Goal: Transaction & Acquisition: Obtain resource

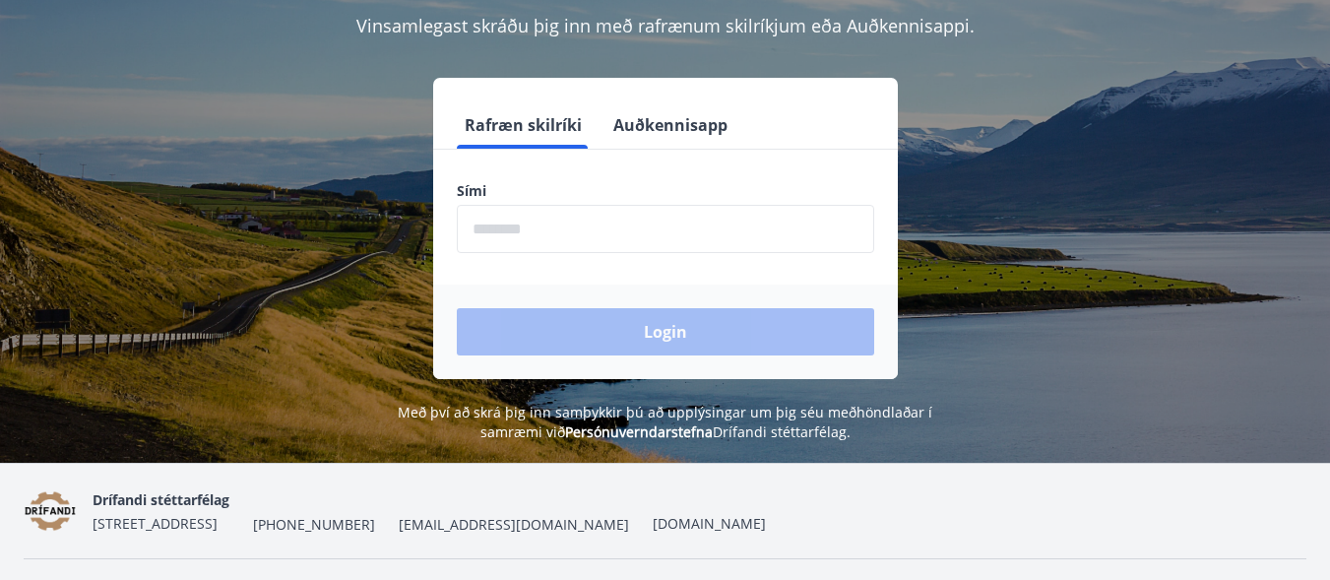
scroll to position [197, 0]
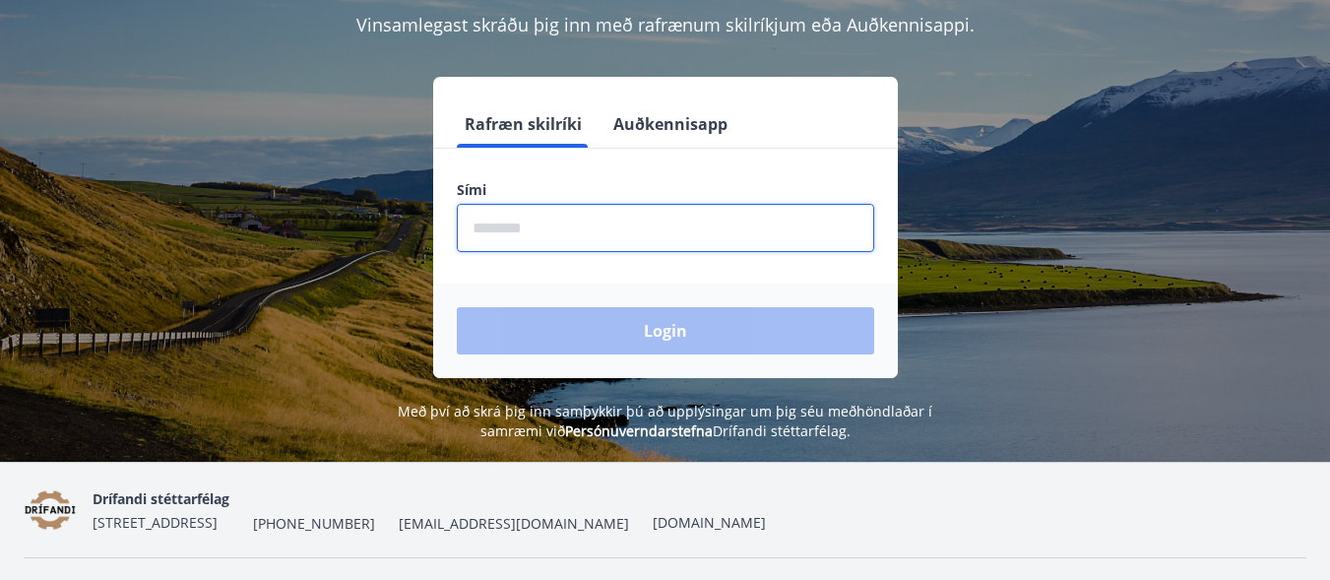
click at [511, 221] on input "phone" at bounding box center [665, 228] width 417 height 48
type input "*"
click at [571, 231] on input "phone" at bounding box center [665, 228] width 417 height 48
type input "********"
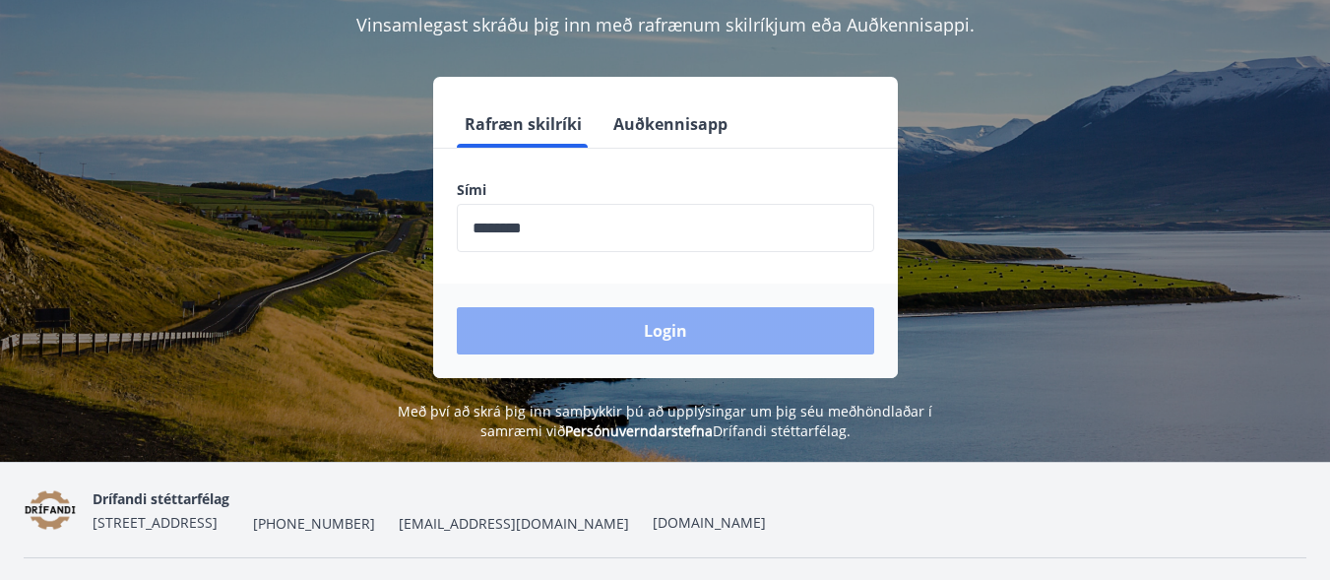
click at [665, 334] on button "Login" at bounding box center [665, 330] width 417 height 47
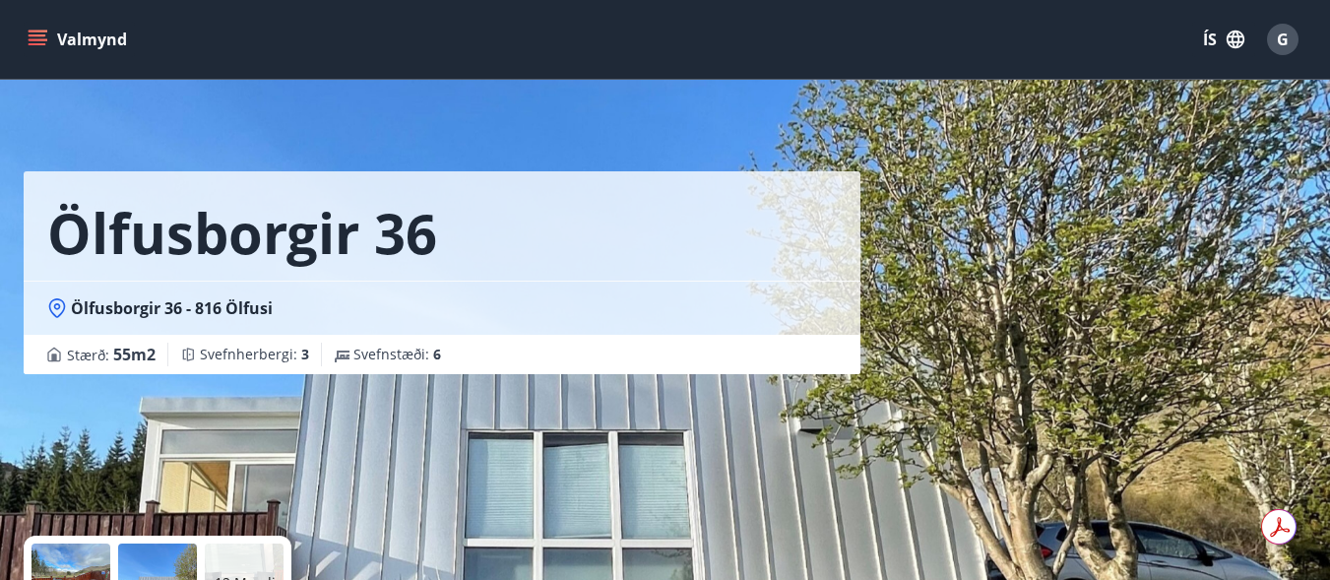
click at [30, 34] on icon "menu" at bounding box center [38, 35] width 18 height 2
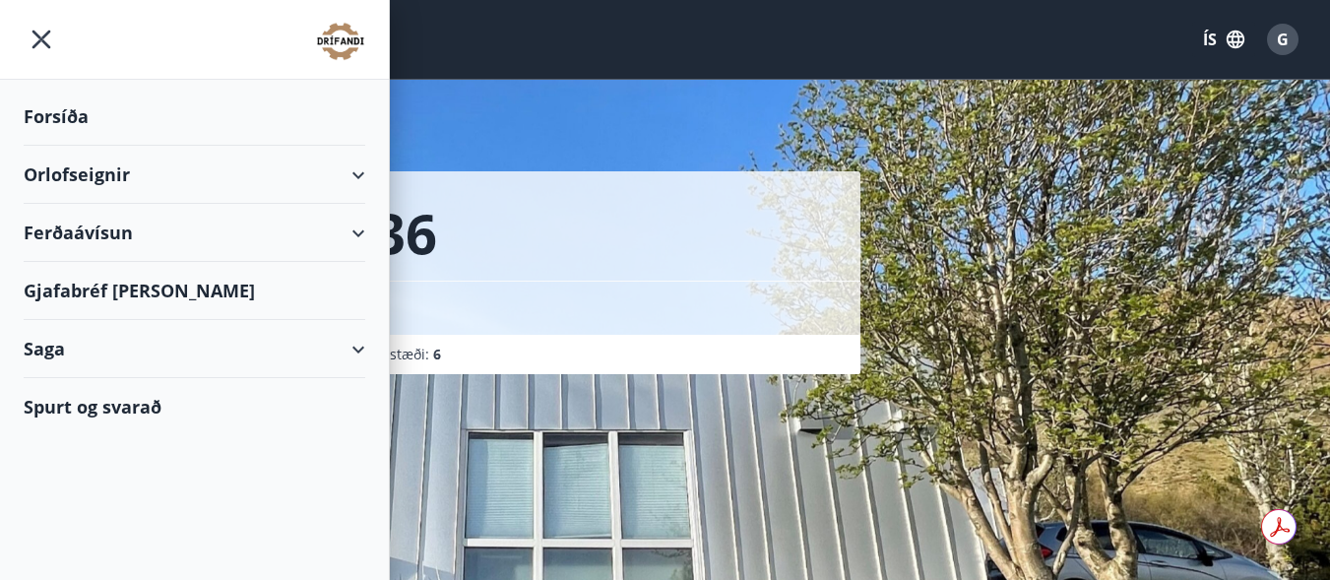
click at [348, 169] on div "Orlofseignir" at bounding box center [195, 175] width 342 height 58
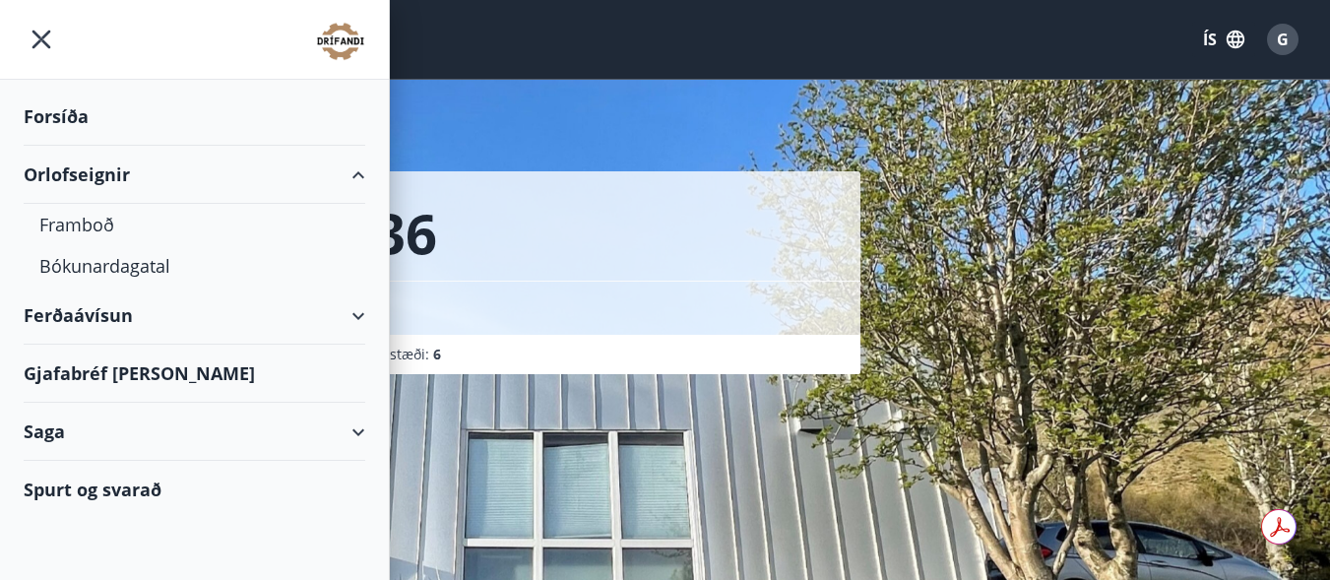
click at [351, 308] on div "Ferðaávísun" at bounding box center [195, 315] width 342 height 58
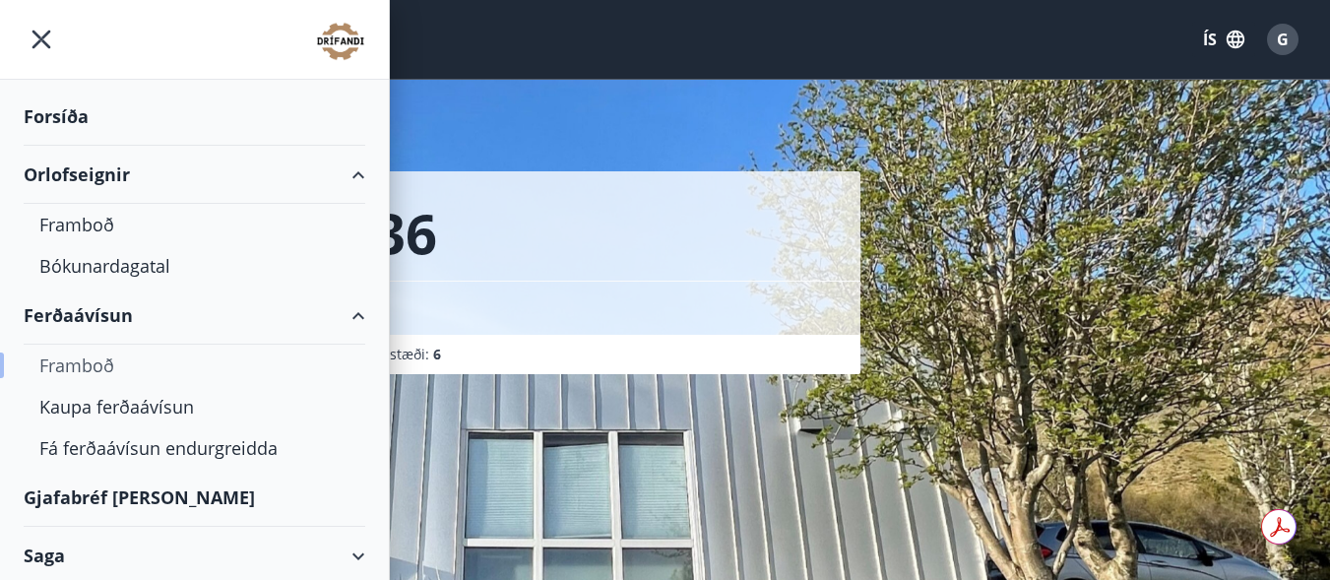
click at [76, 362] on div "Framboð" at bounding box center [194, 365] width 310 height 41
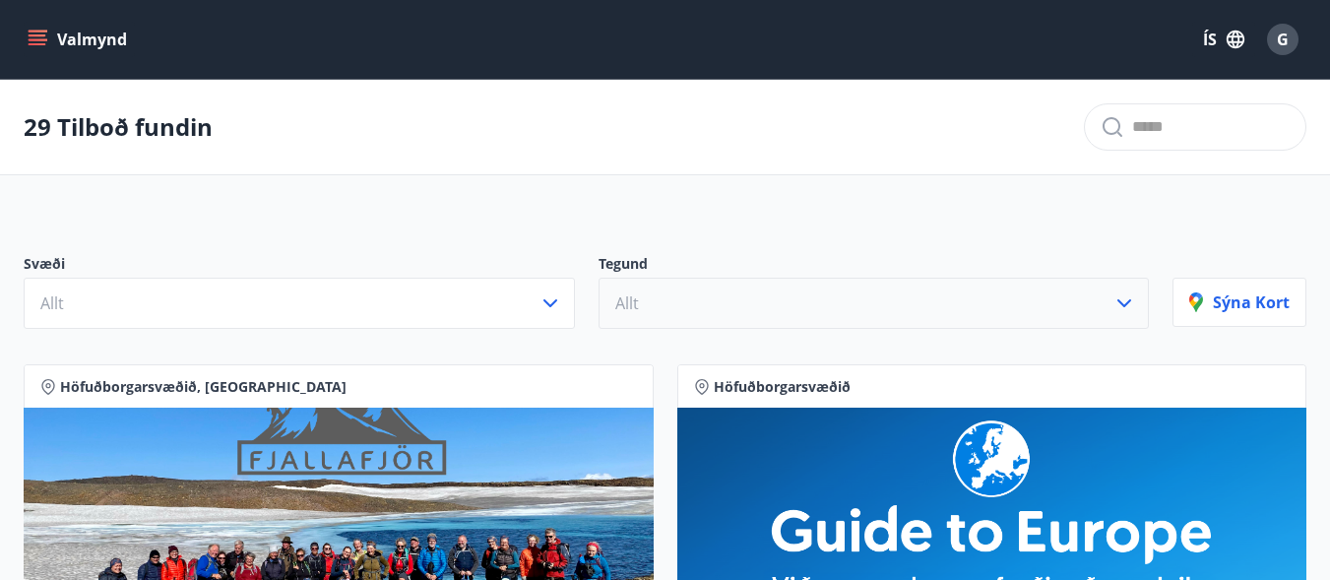
click at [1127, 299] on icon "button" at bounding box center [1125, 303] width 24 height 24
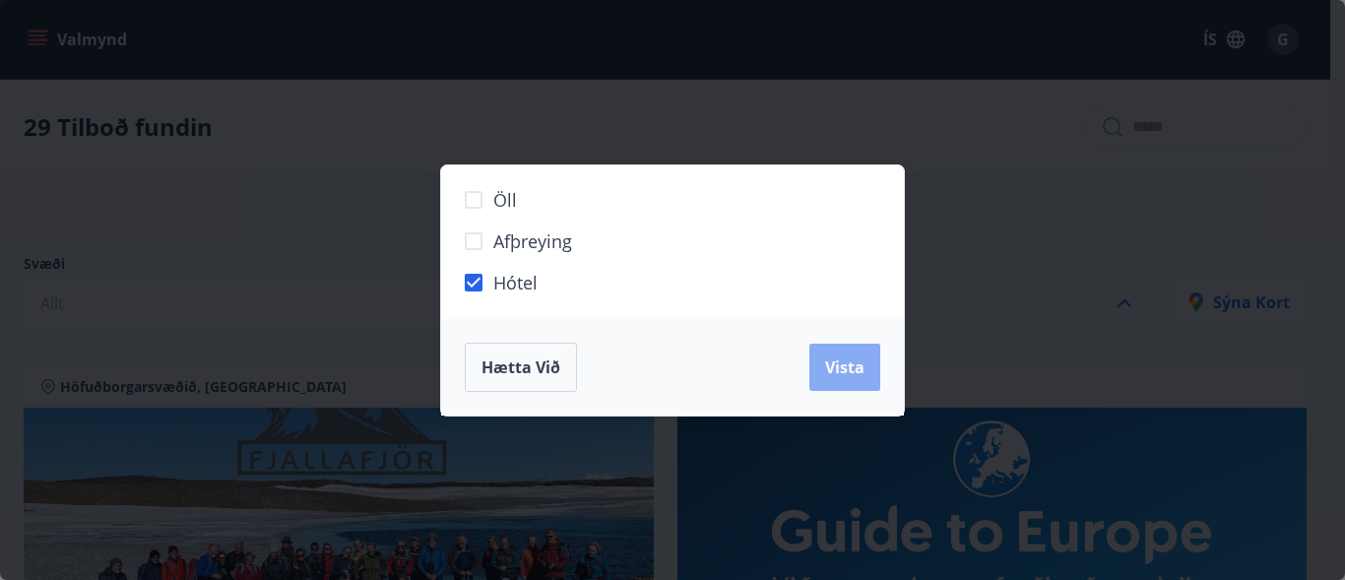
click at [829, 377] on span "Vista" at bounding box center [844, 367] width 39 height 22
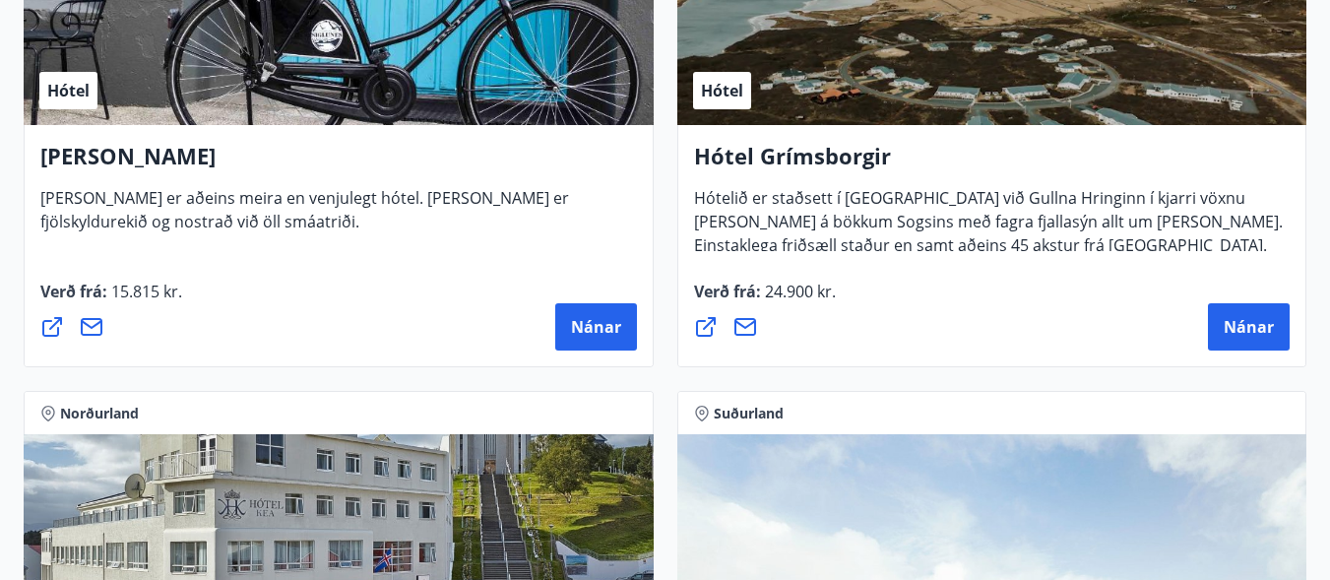
scroll to position [689, 0]
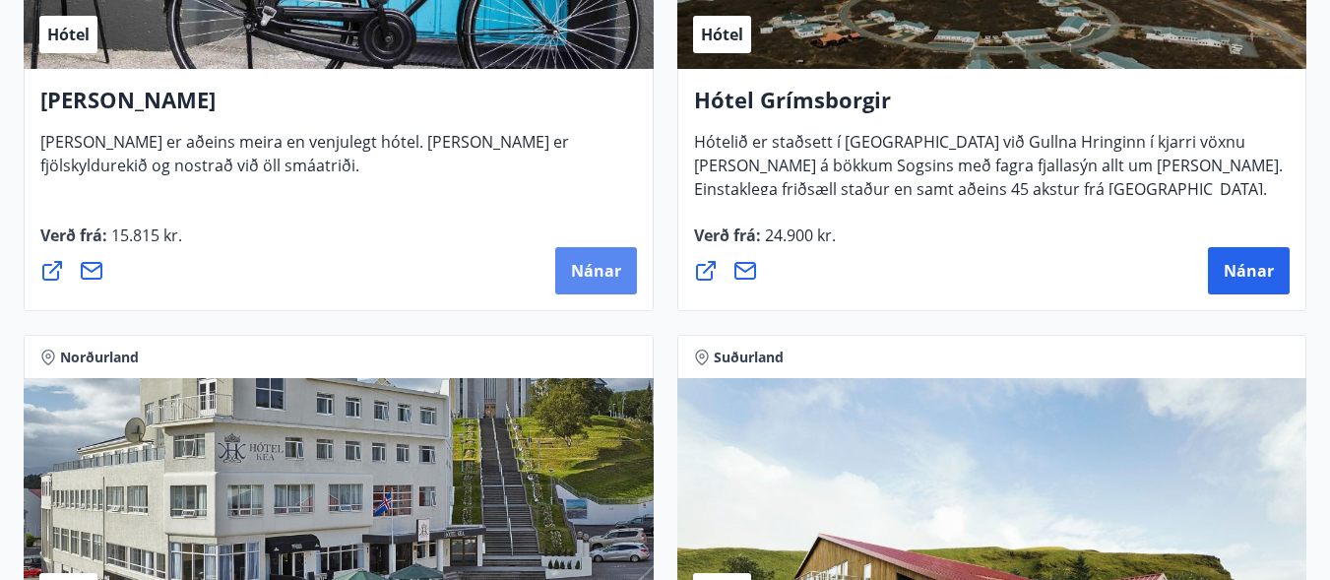
click at [596, 261] on span "Nánar" at bounding box center [596, 271] width 50 height 22
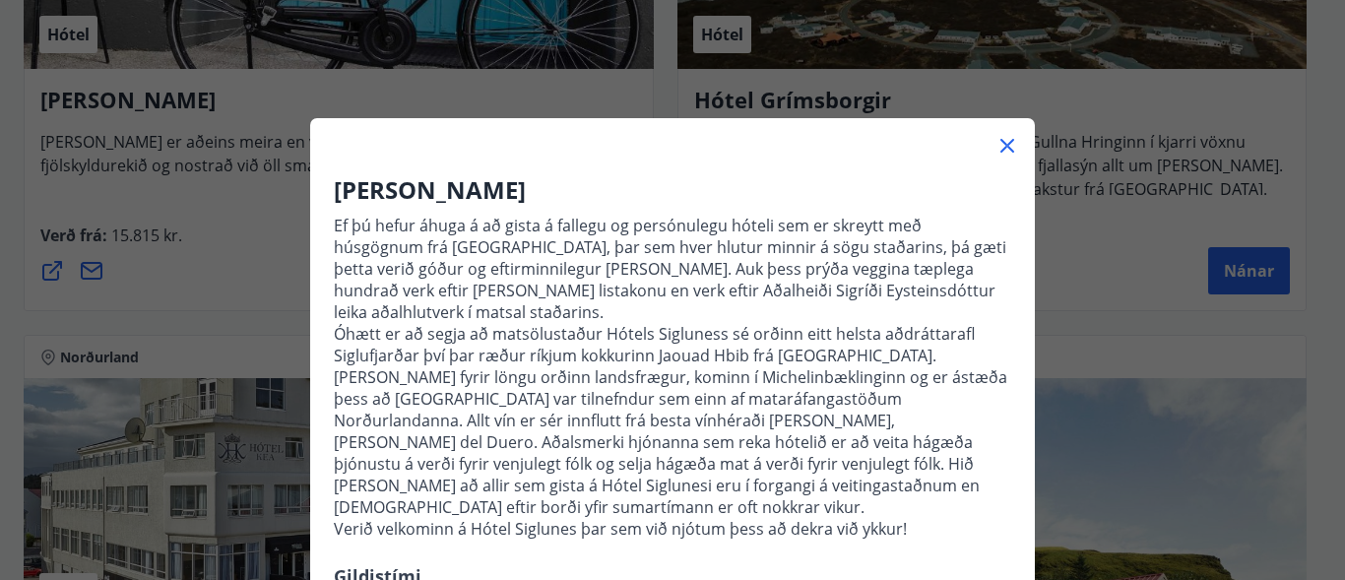
click at [1001, 140] on icon at bounding box center [1007, 146] width 24 height 24
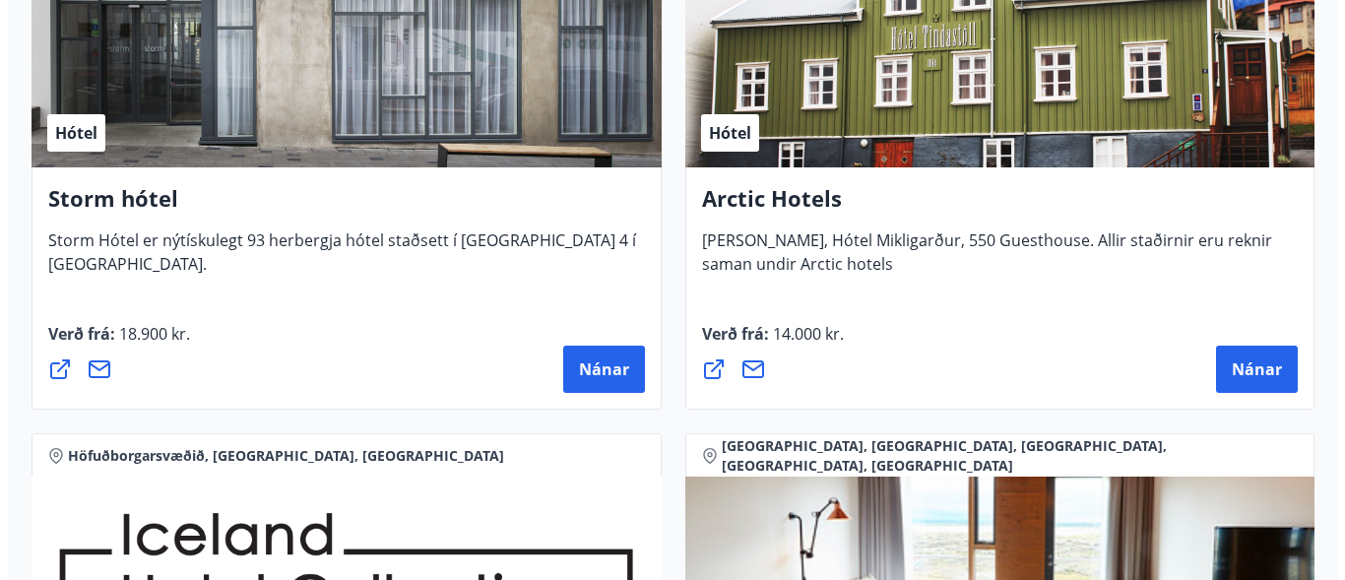
scroll to position [2264, 0]
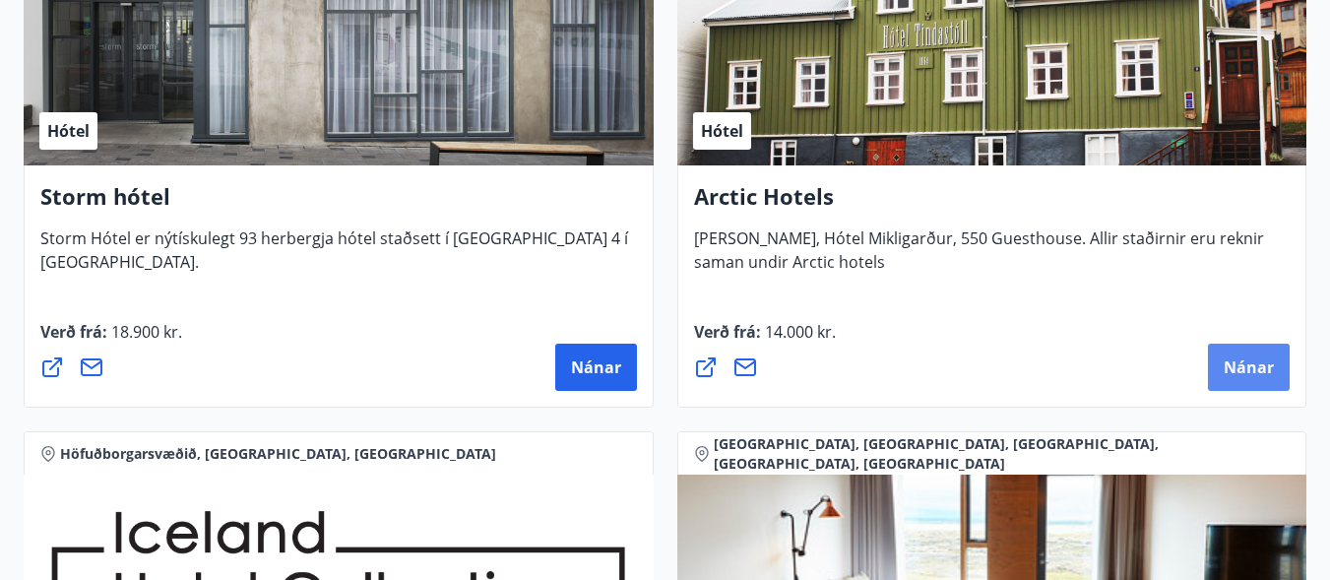
click at [1258, 372] on span "Nánar" at bounding box center [1249, 367] width 50 height 22
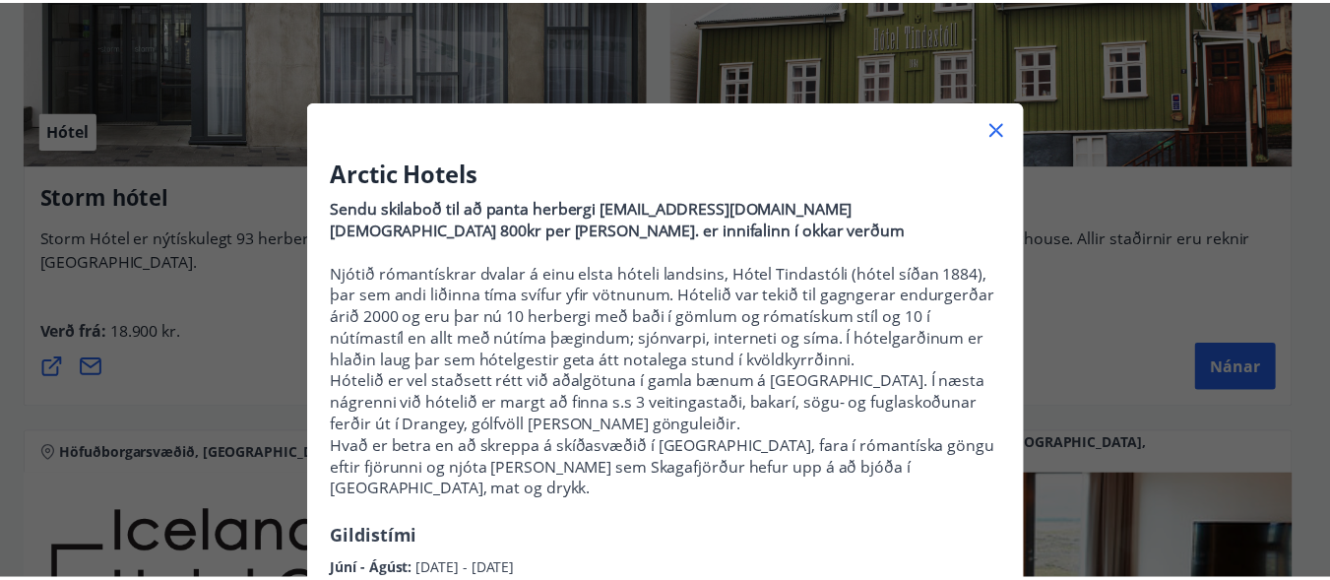
scroll to position [0, 0]
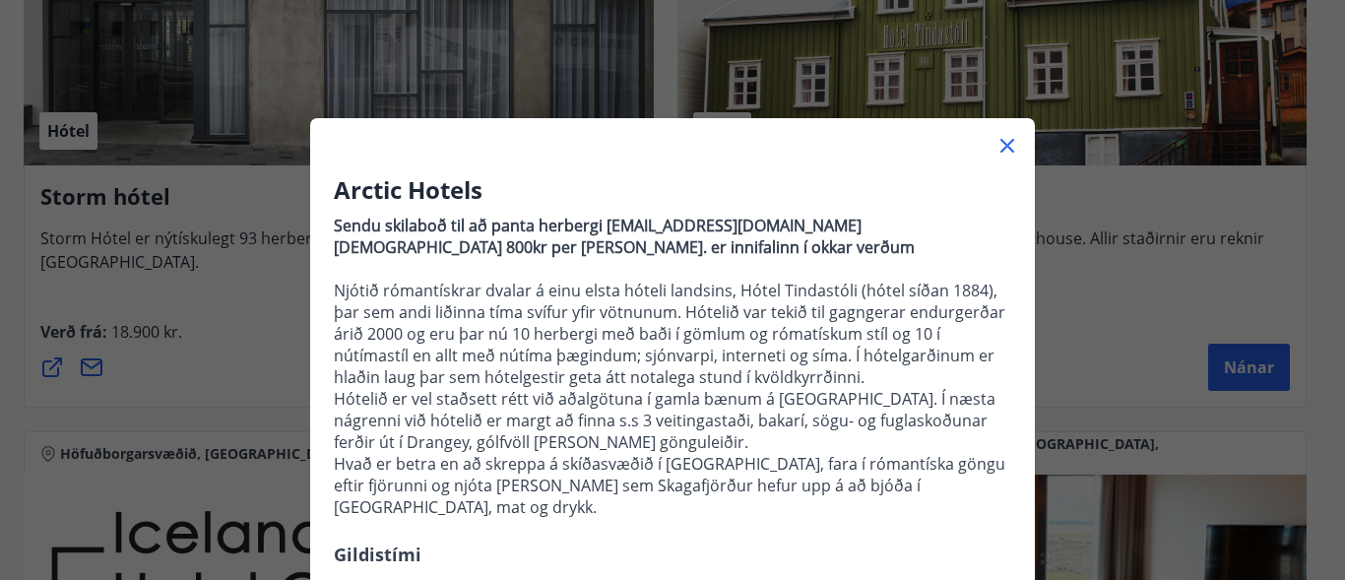
click at [995, 146] on icon at bounding box center [1007, 146] width 24 height 24
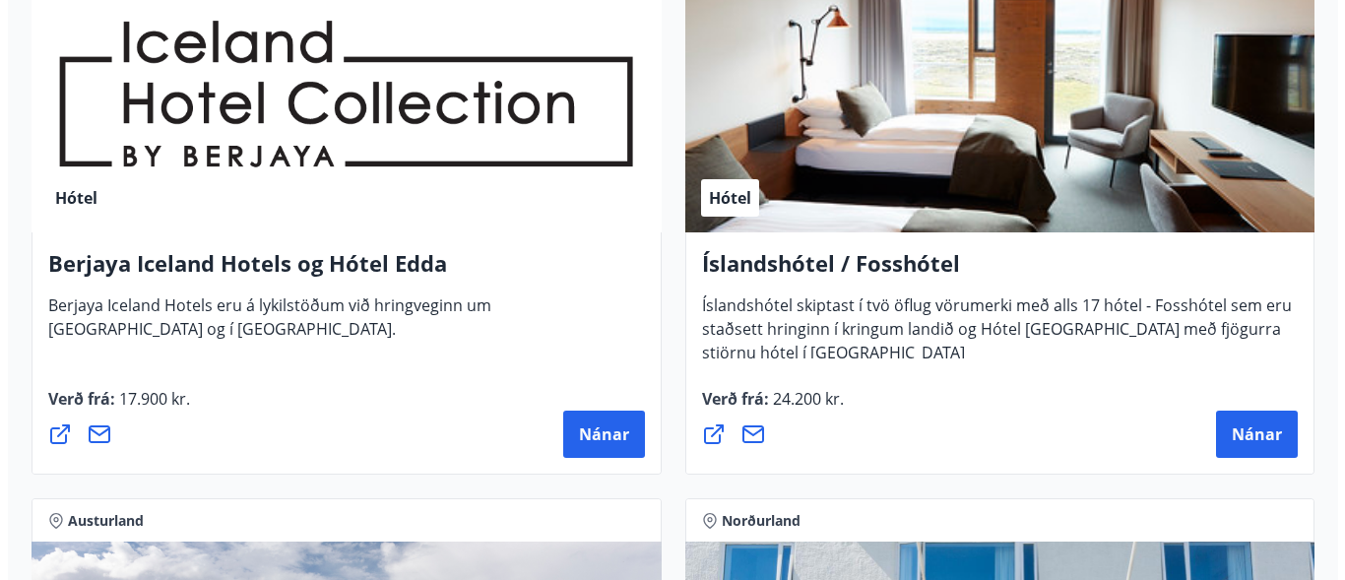
scroll to position [2757, 0]
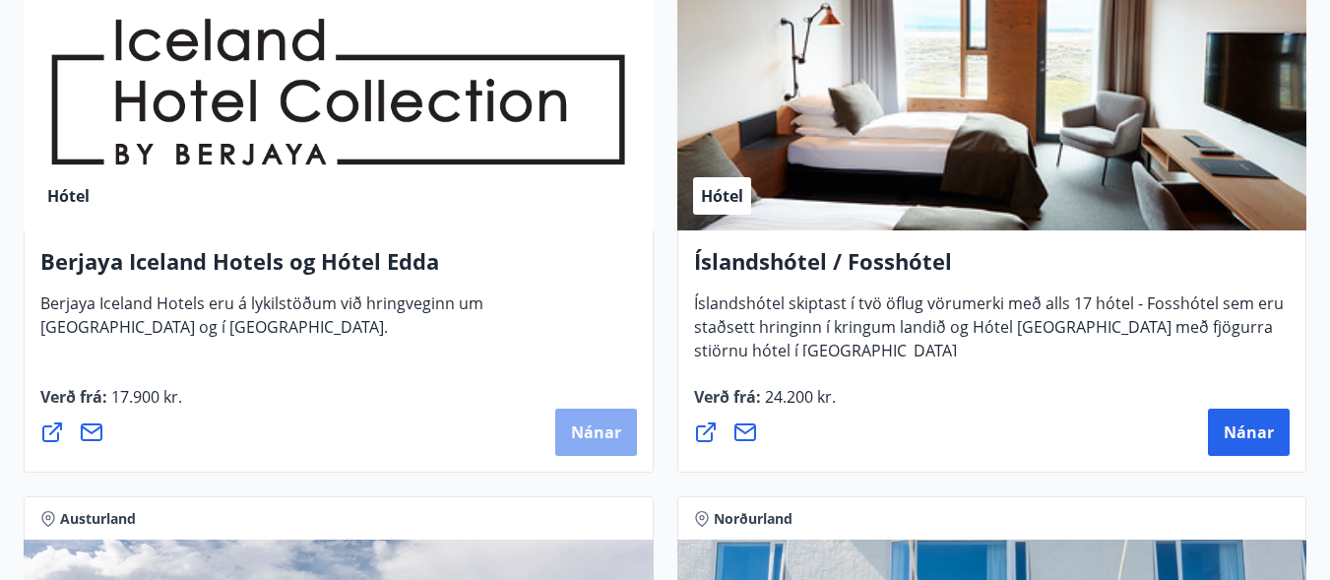
click at [582, 426] on span "Nánar" at bounding box center [596, 432] width 50 height 22
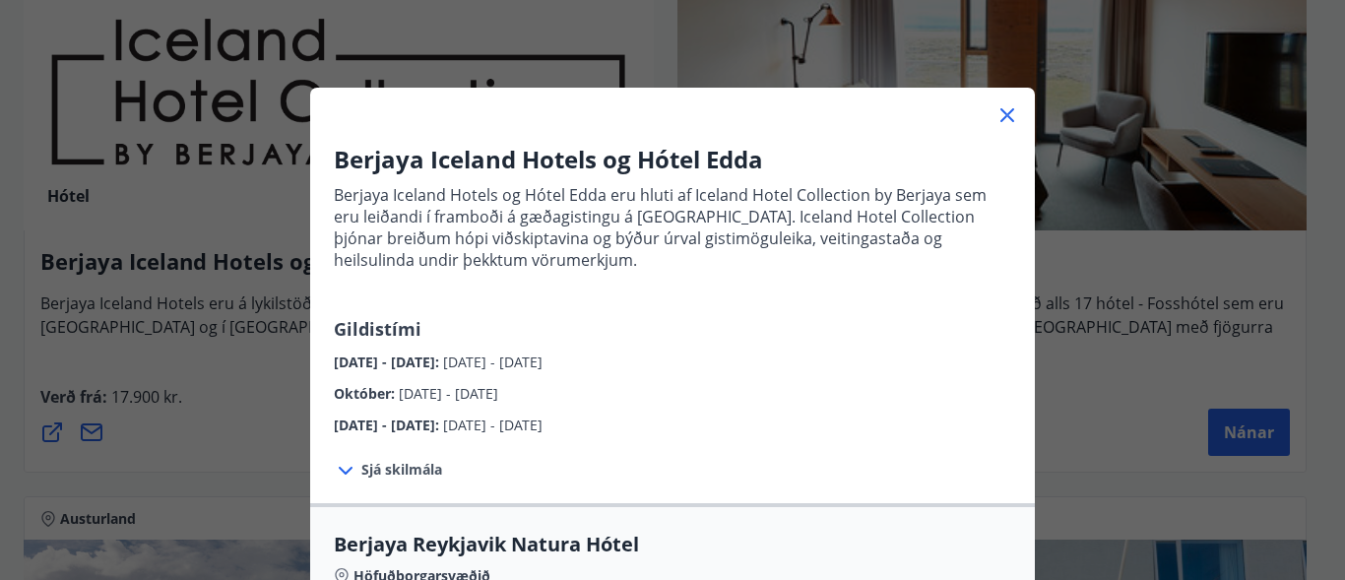
scroll to position [0, 0]
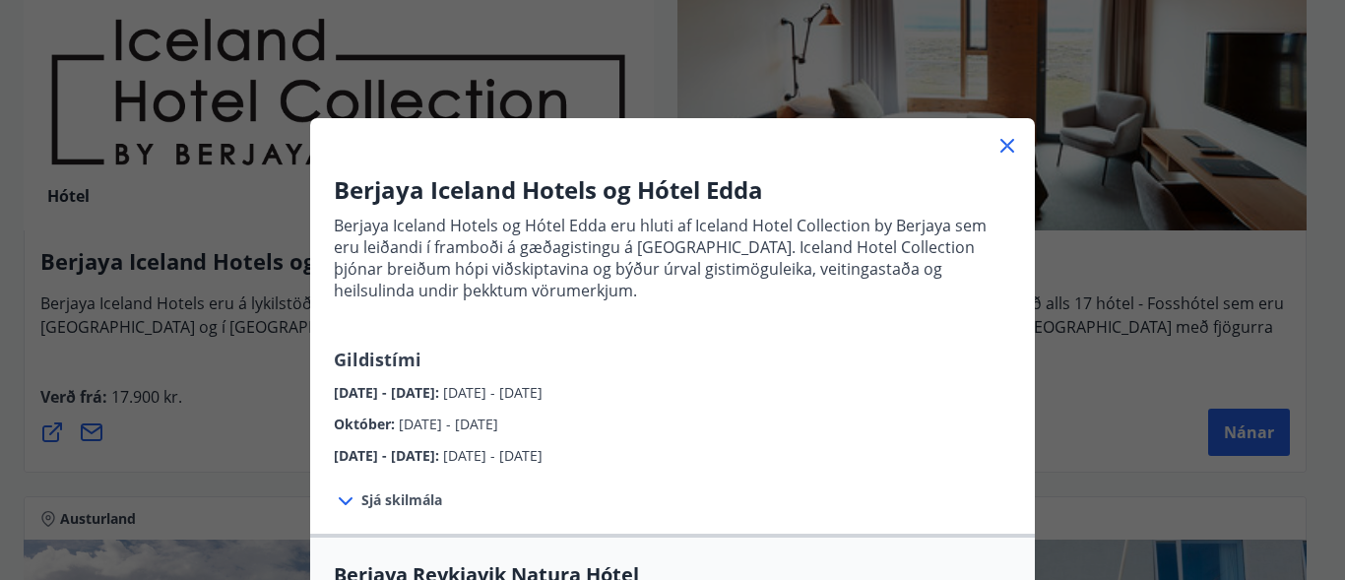
click at [997, 141] on icon at bounding box center [1007, 146] width 24 height 24
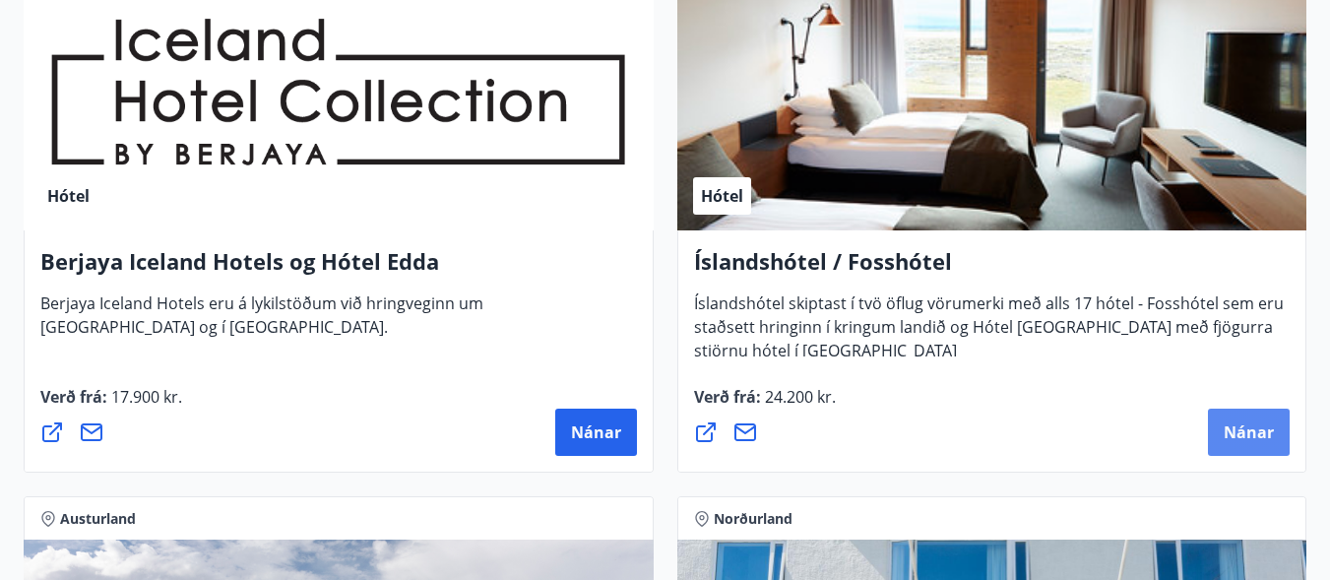
click at [1249, 440] on span "Nánar" at bounding box center [1249, 432] width 50 height 22
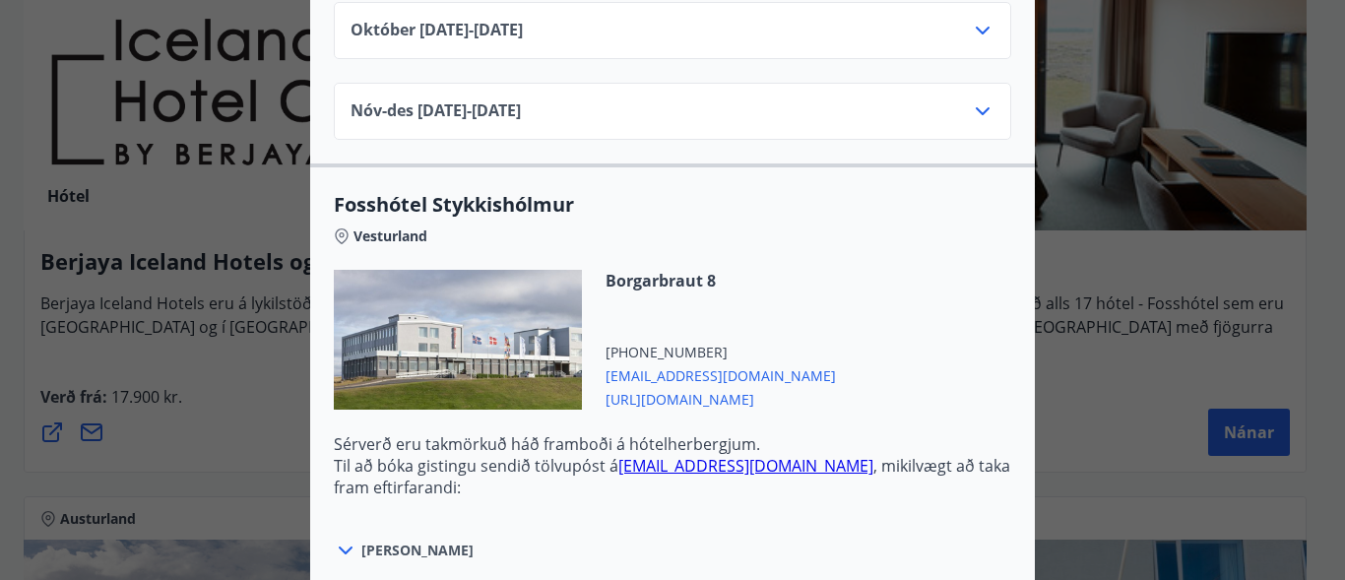
scroll to position [1280, 0]
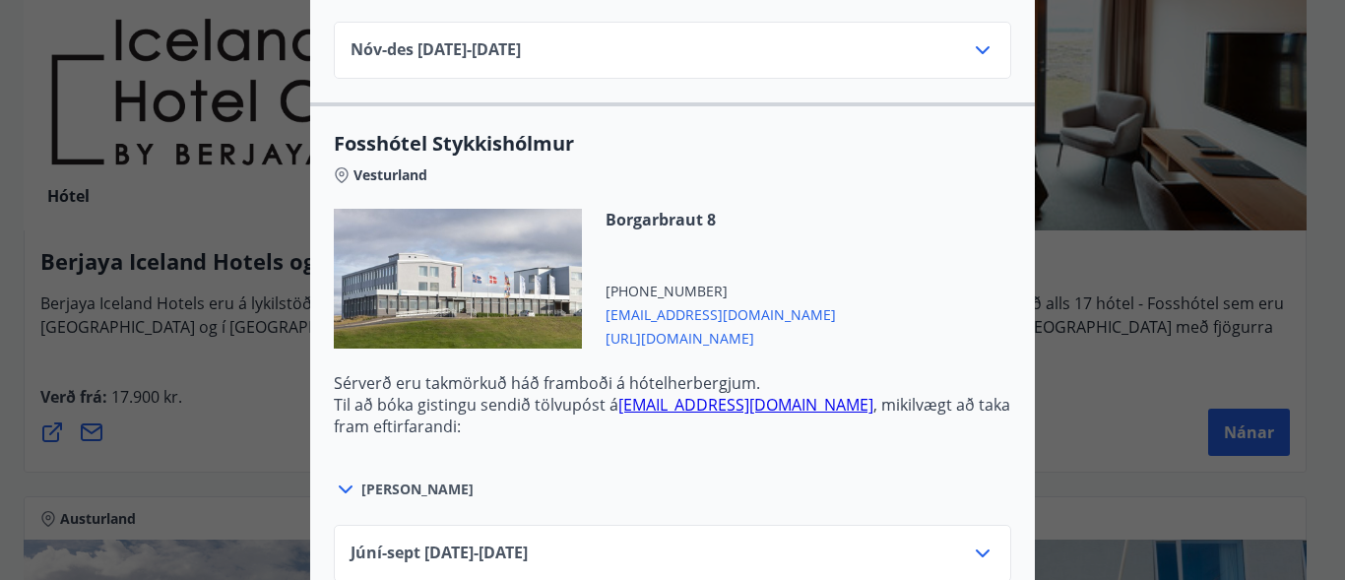
click at [339, 485] on icon at bounding box center [346, 489] width 14 height 8
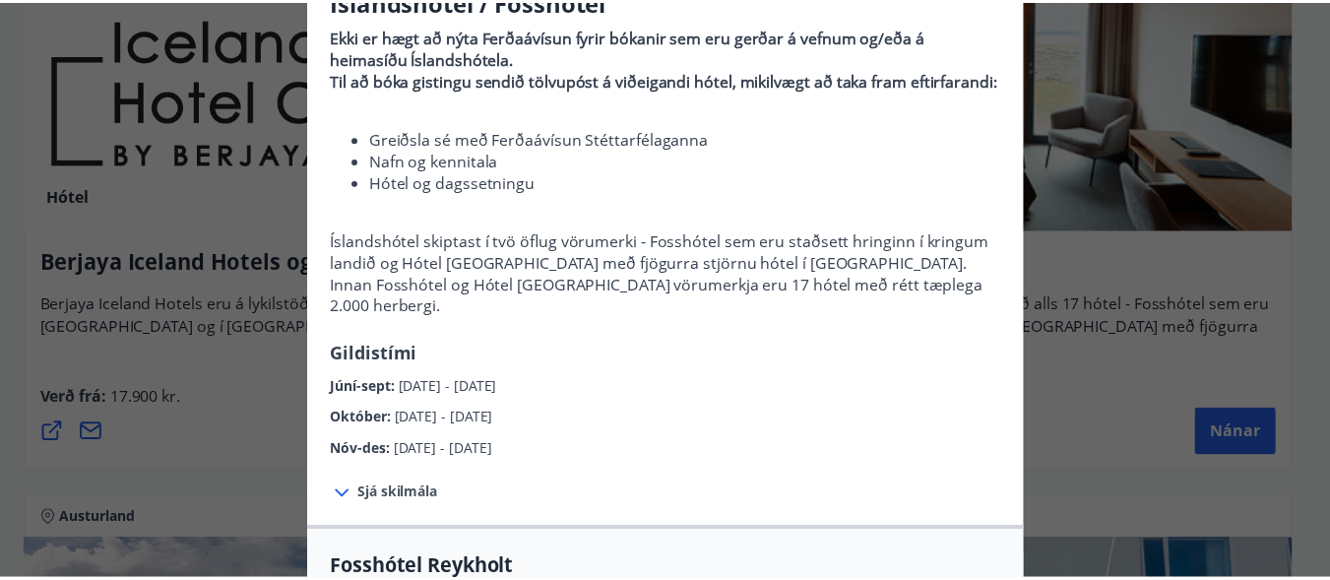
scroll to position [98, 0]
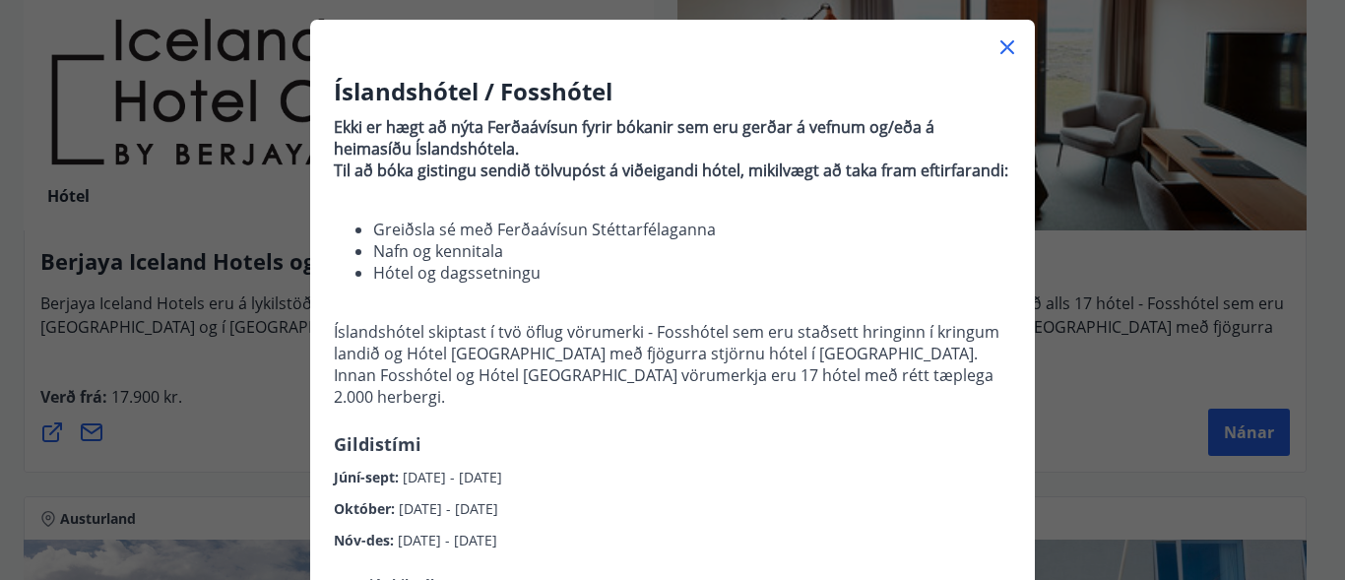
click at [995, 45] on icon at bounding box center [1007, 47] width 24 height 24
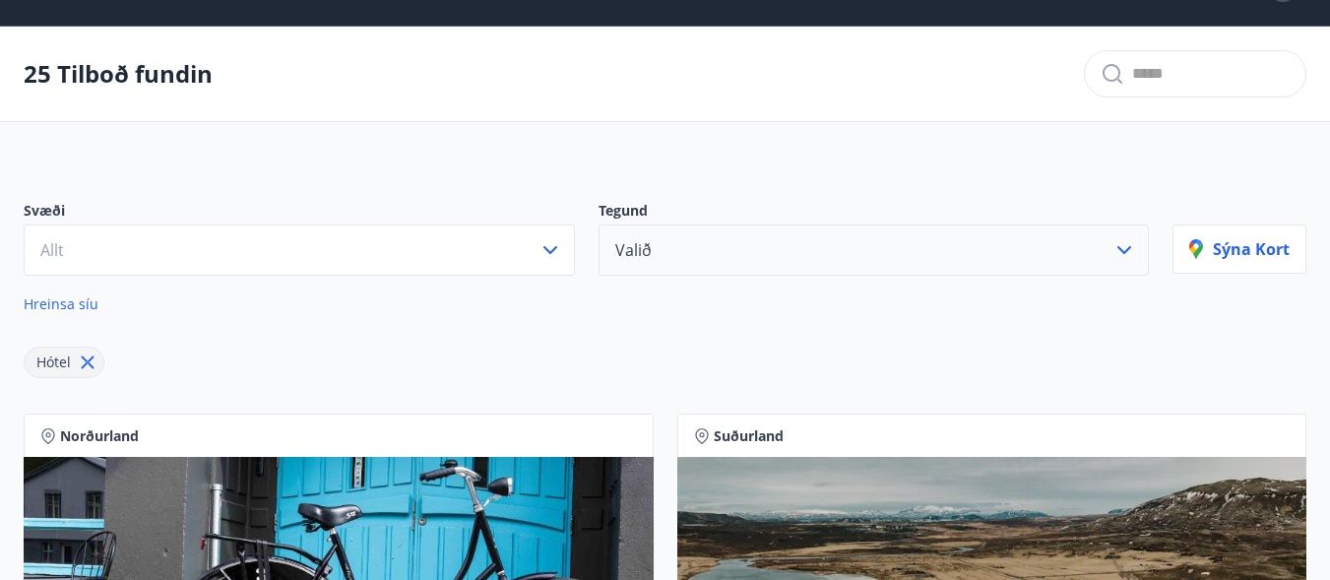
scroll to position [38, 0]
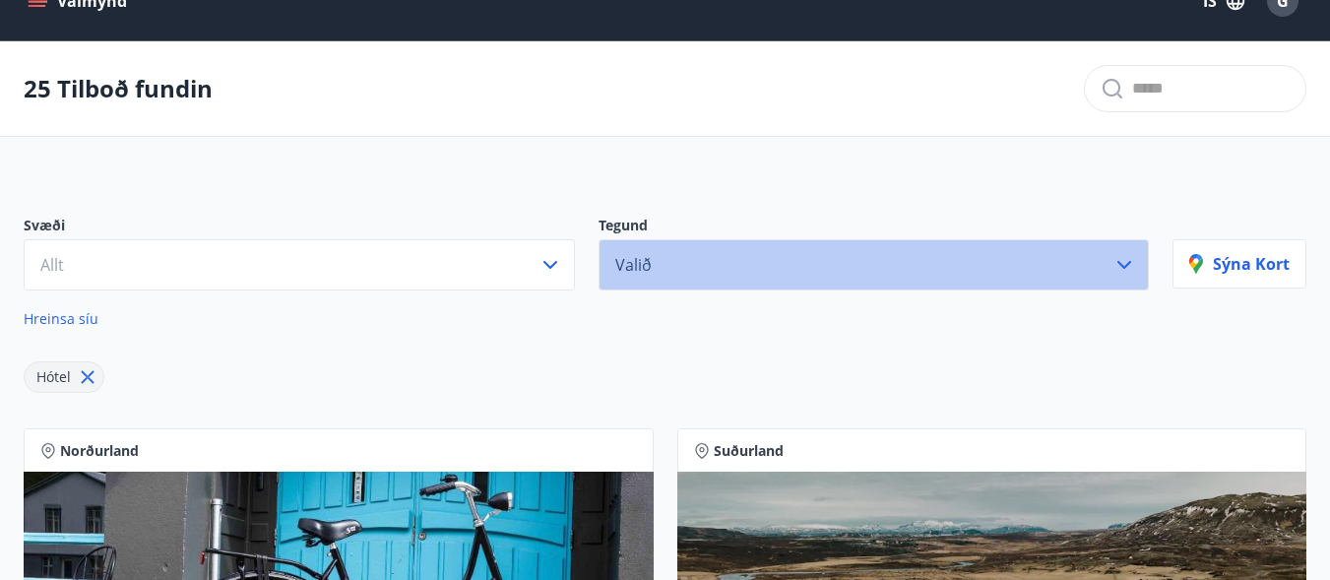
click at [1133, 259] on icon "button" at bounding box center [1125, 265] width 24 height 24
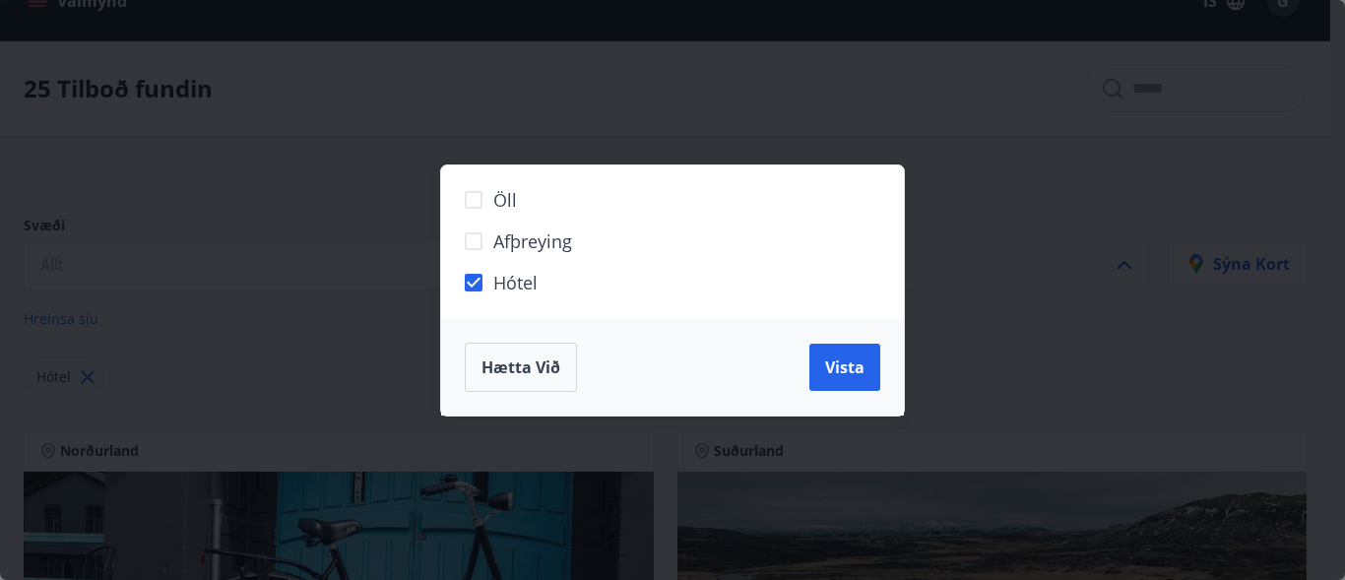
click at [1133, 259] on div "Öll Afþreying Hótel Hætta við Vista" at bounding box center [672, 290] width 1345 height 580
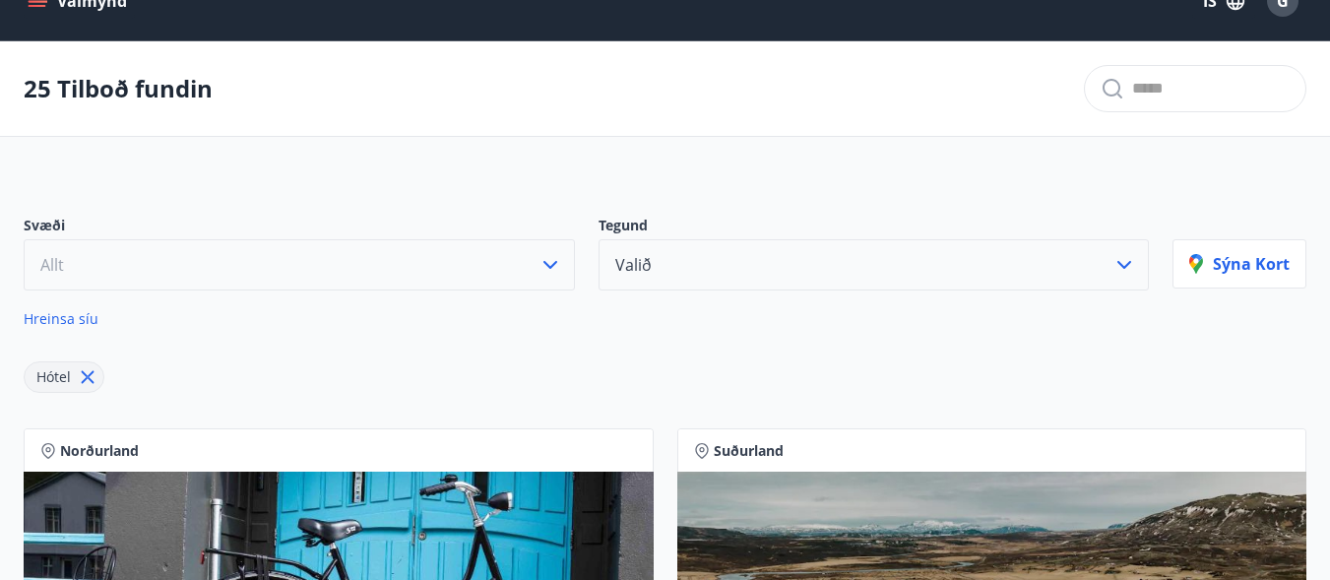
click at [555, 269] on icon "button" at bounding box center [551, 265] width 24 height 24
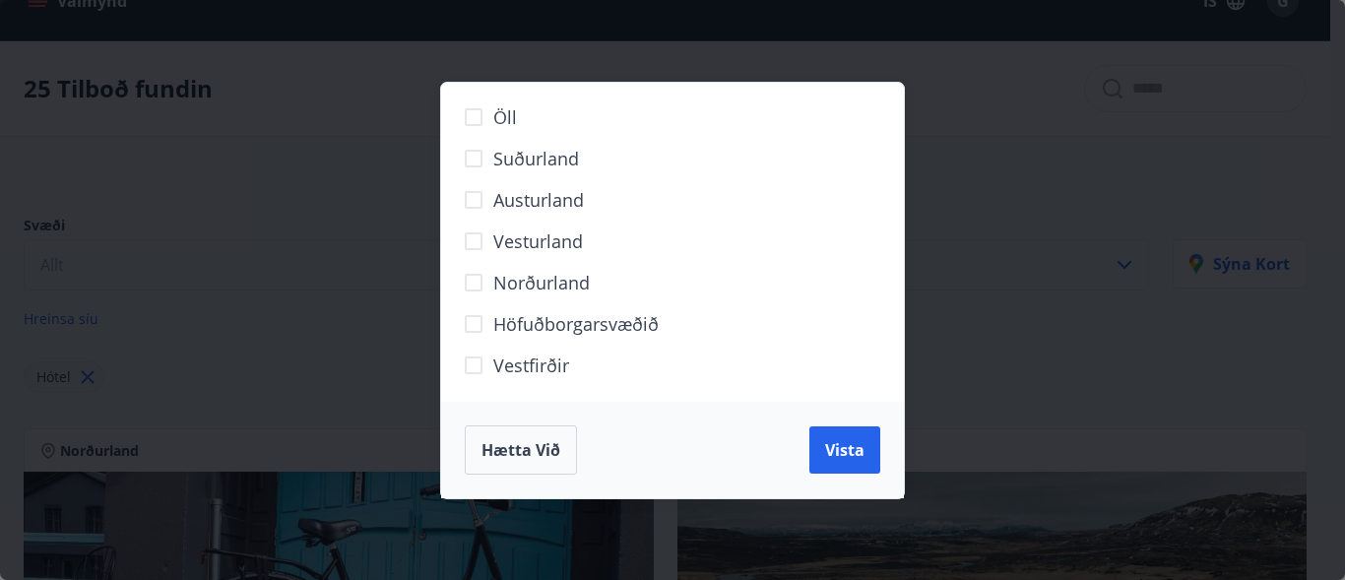
click at [978, 188] on div "Öll Suðurland Austurland Vesturland Norðurland Höfuðborgarsvæðið Vestfirðir Hæt…" at bounding box center [672, 290] width 1345 height 580
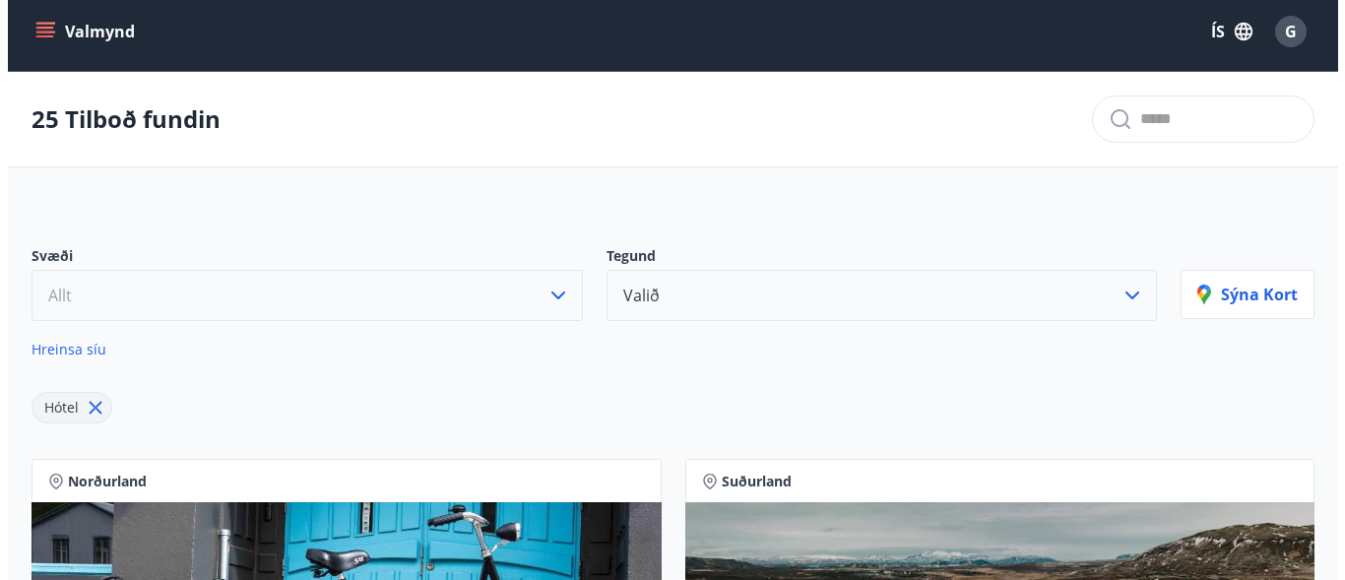
scroll to position [0, 0]
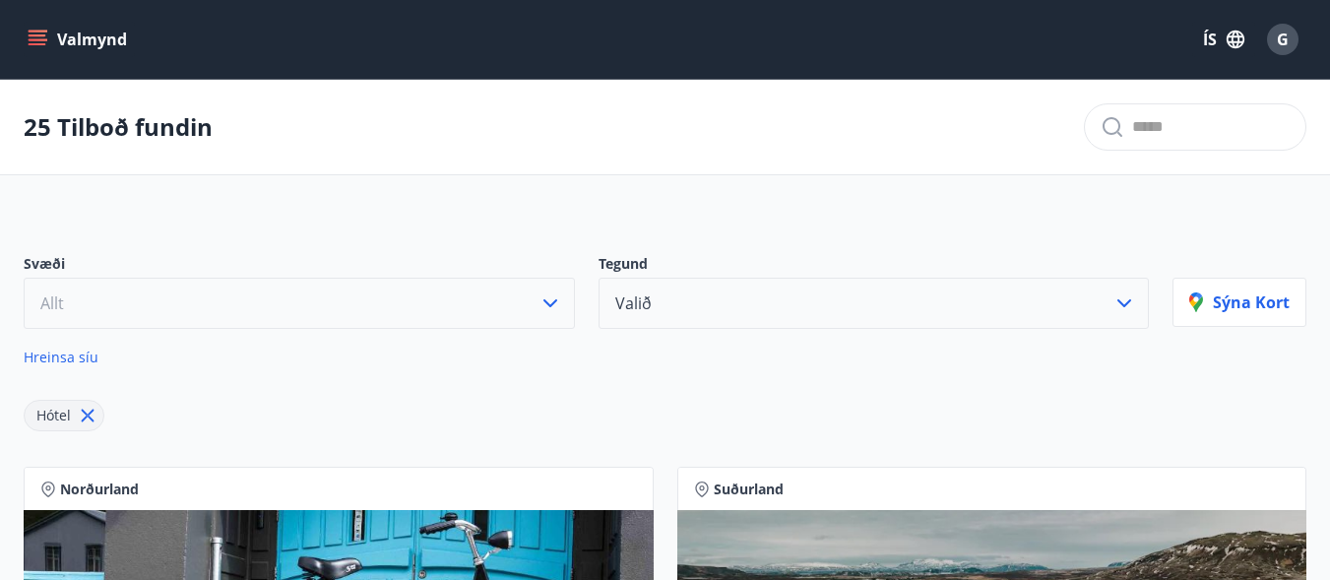
click at [1280, 45] on span "G" at bounding box center [1283, 40] width 12 height 22
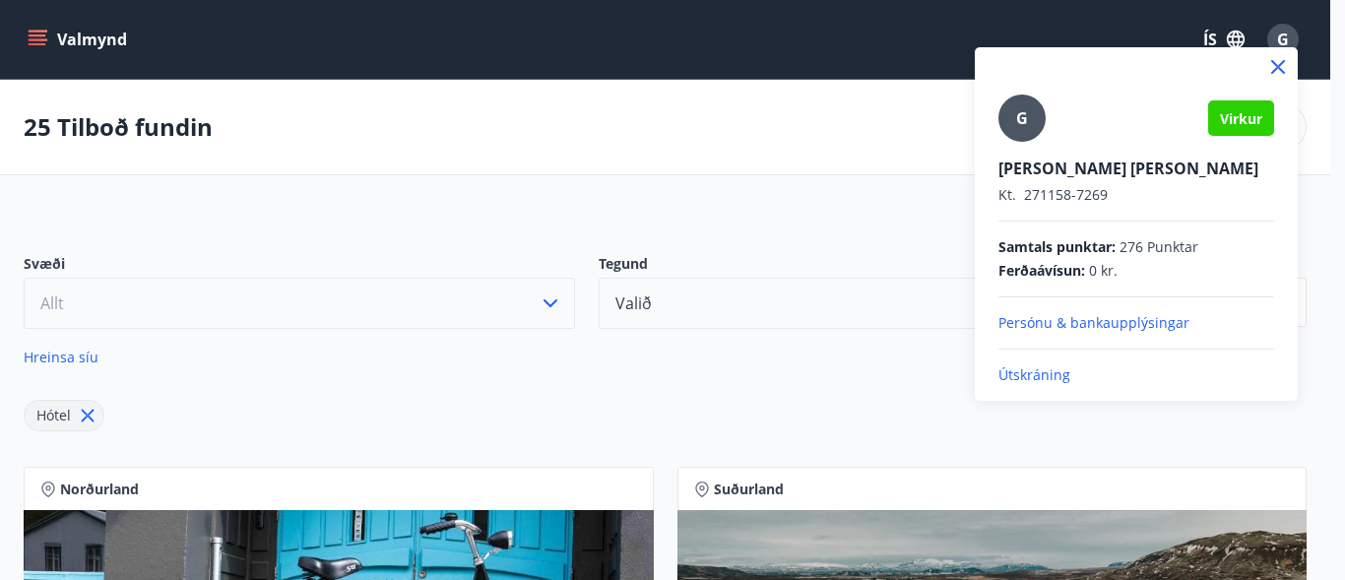
click at [1046, 377] on p "Útskráning" at bounding box center [1136, 375] width 276 height 20
